Goal: Information Seeking & Learning: Learn about a topic

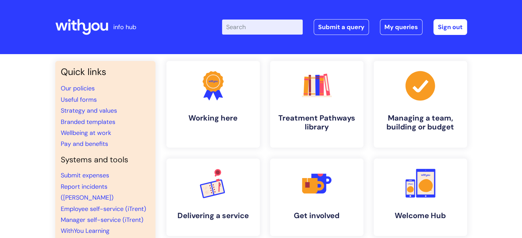
click at [264, 26] on input "Enter your search term here..." at bounding box center [262, 27] width 81 height 15
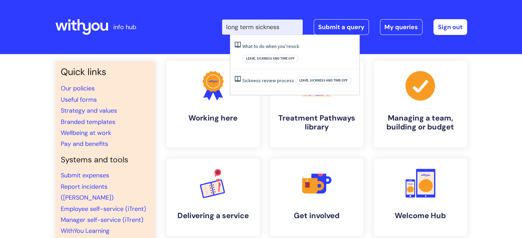
type input "long term sickness"
click button "Search" at bounding box center [0, 0] width 0 height 0
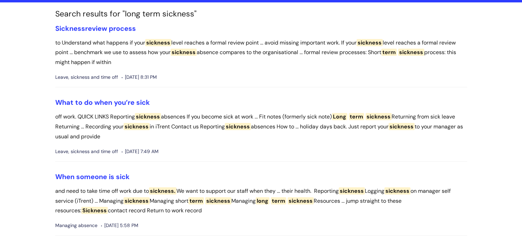
scroll to position [103, 0]
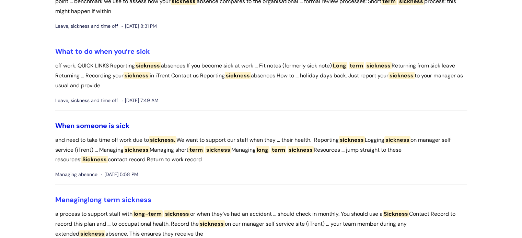
click at [87, 126] on link "When someone is sick" at bounding box center [92, 125] width 74 height 9
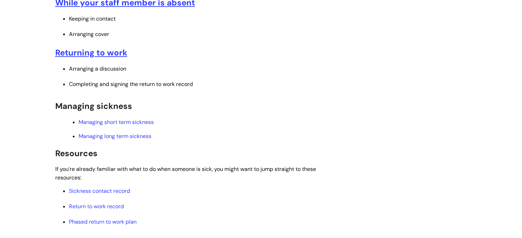
scroll to position [275, 0]
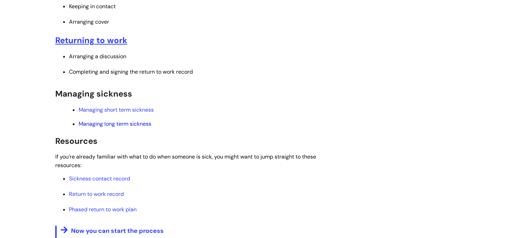
click at [103, 125] on link "Managing long term sickness" at bounding box center [115, 123] width 73 height 7
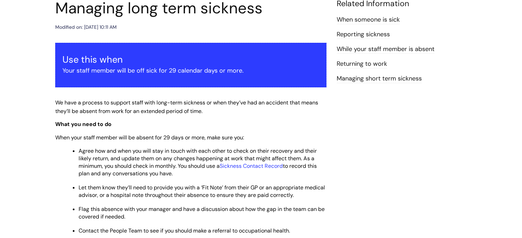
scroll to position [103, 0]
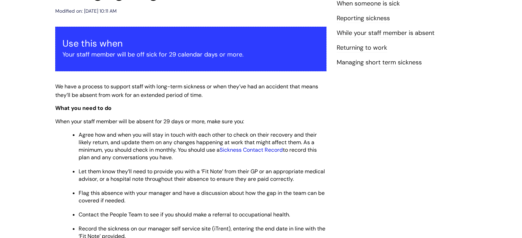
click at [251, 151] on link "Sickness Contact Record" at bounding box center [251, 150] width 63 height 7
